Goal: Find specific page/section: Find specific page/section

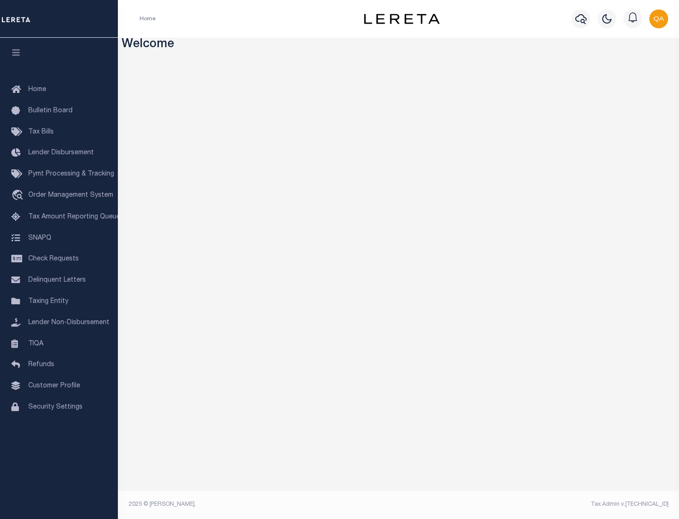
click at [59, 343] on link "TIQA" at bounding box center [59, 343] width 118 height 21
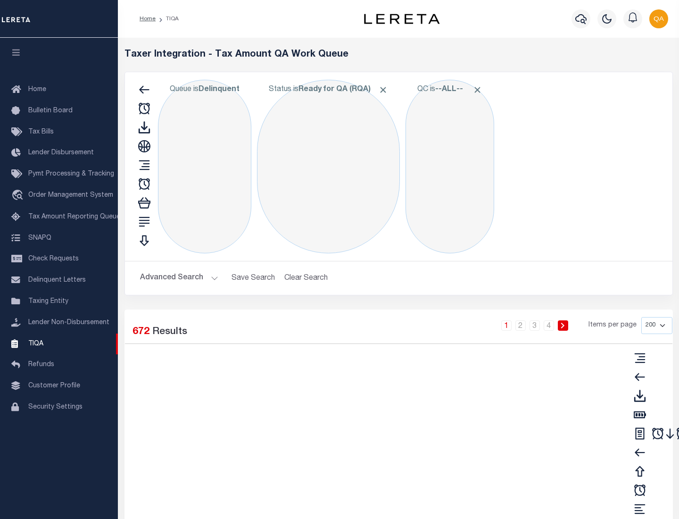
select select "200"
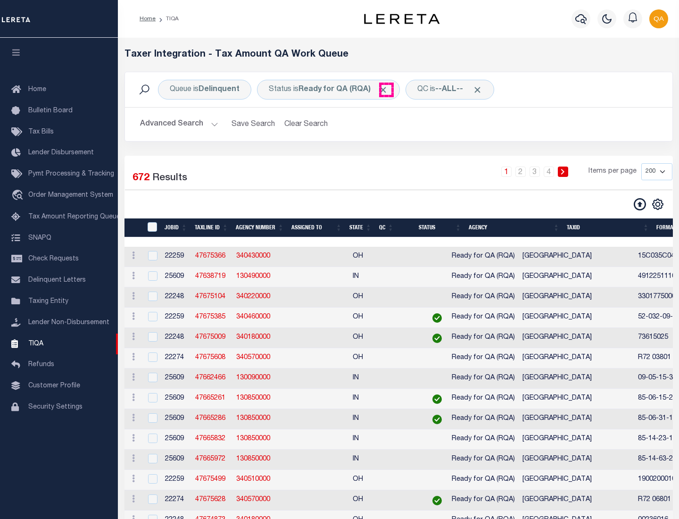
click at [386, 90] on span "Click to Remove" at bounding box center [383, 90] width 10 height 10
